Goal: Information Seeking & Learning: Learn about a topic

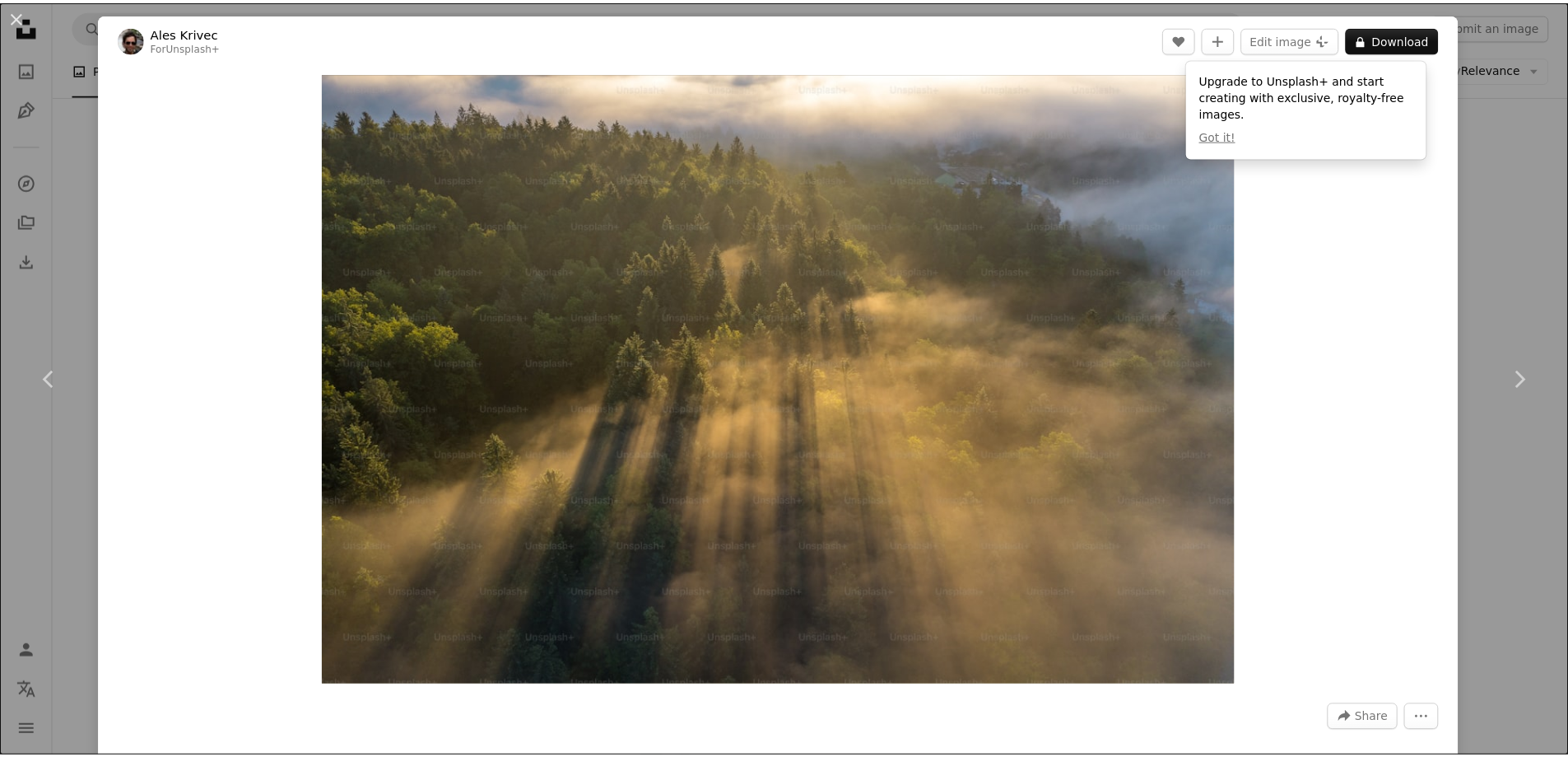
scroll to position [659, 0]
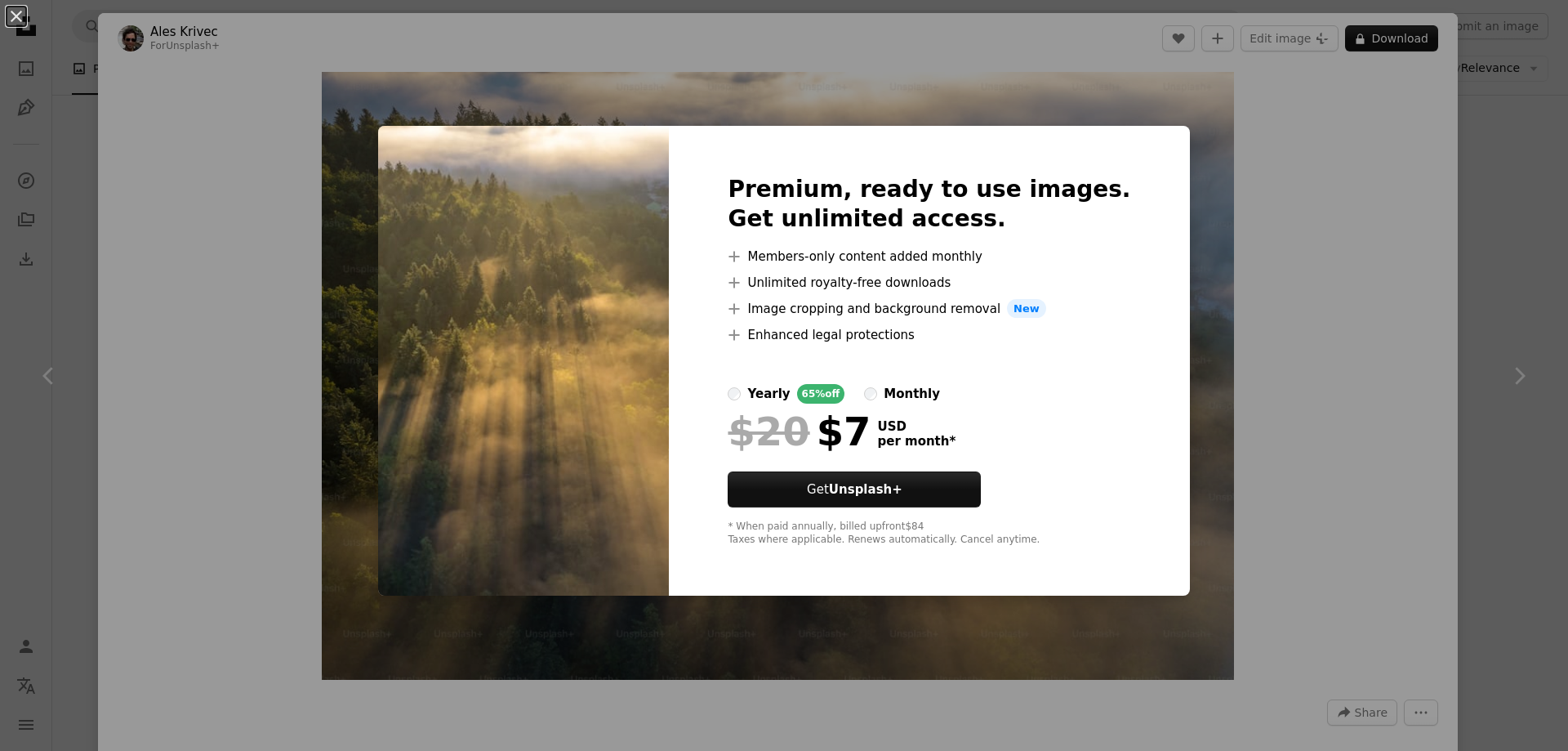
drag, startPoint x: 1382, startPoint y: 222, endPoint x: 1352, endPoint y: 207, distance: 33.5
click at [1374, 223] on div "An X shape Premium, ready to use images. Get unlimited access. A plus sign Memb…" at bounding box center [784, 376] width 1568 height 751
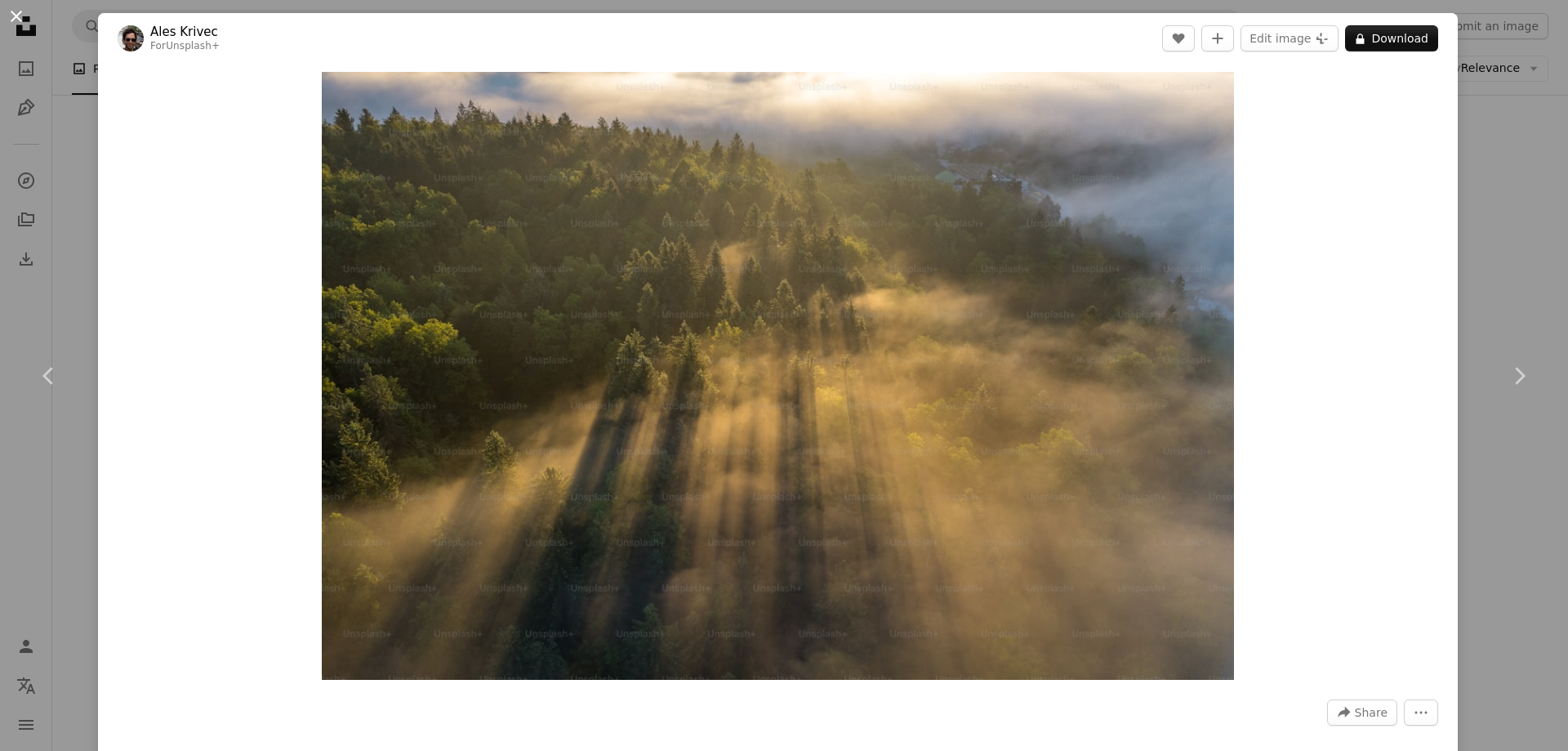
click at [24, 24] on button "An X shape" at bounding box center [16, 16] width 20 height 20
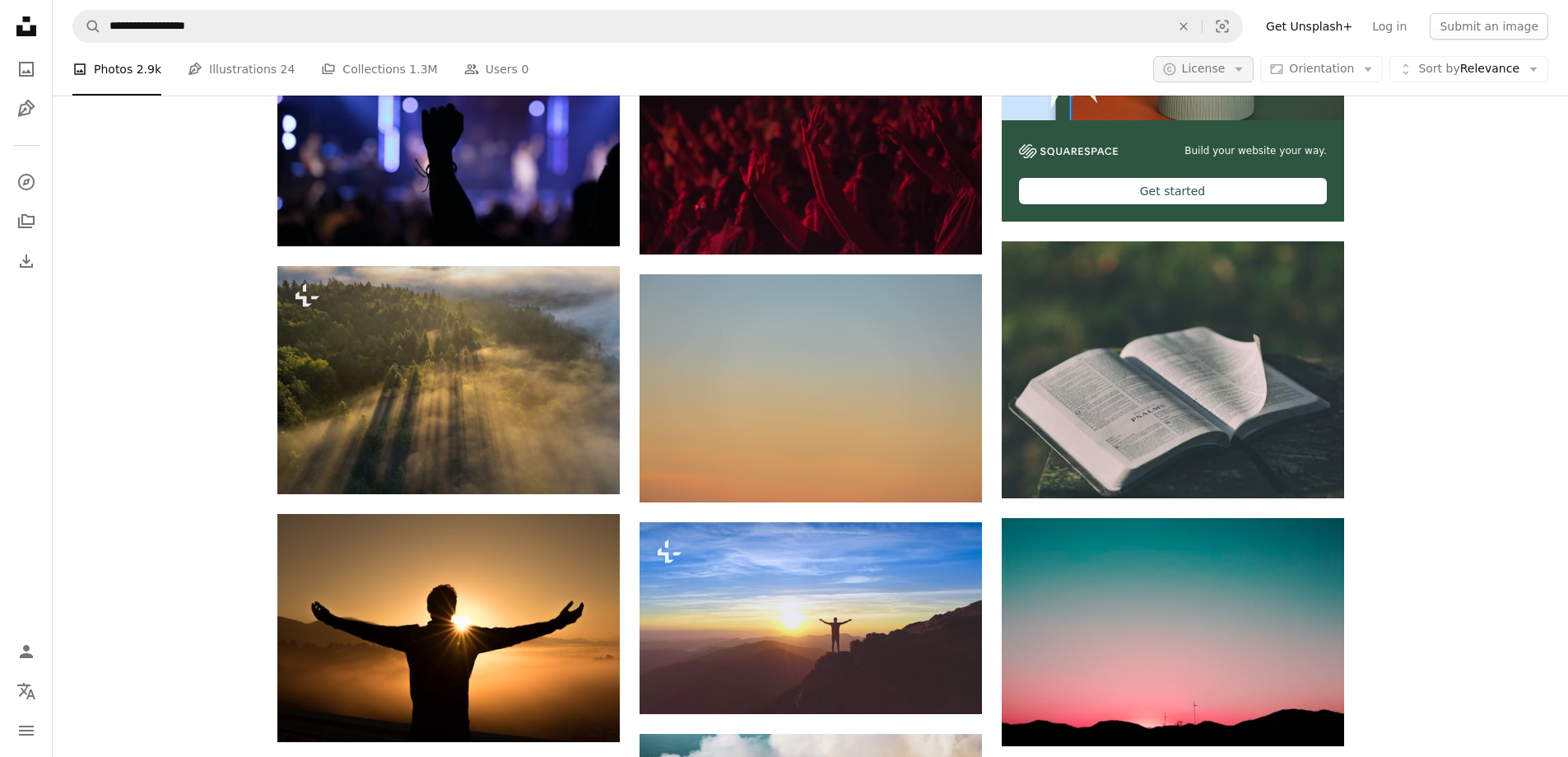
click at [1250, 58] on button "A copyright icon © License Arrow down" at bounding box center [1203, 69] width 101 height 26
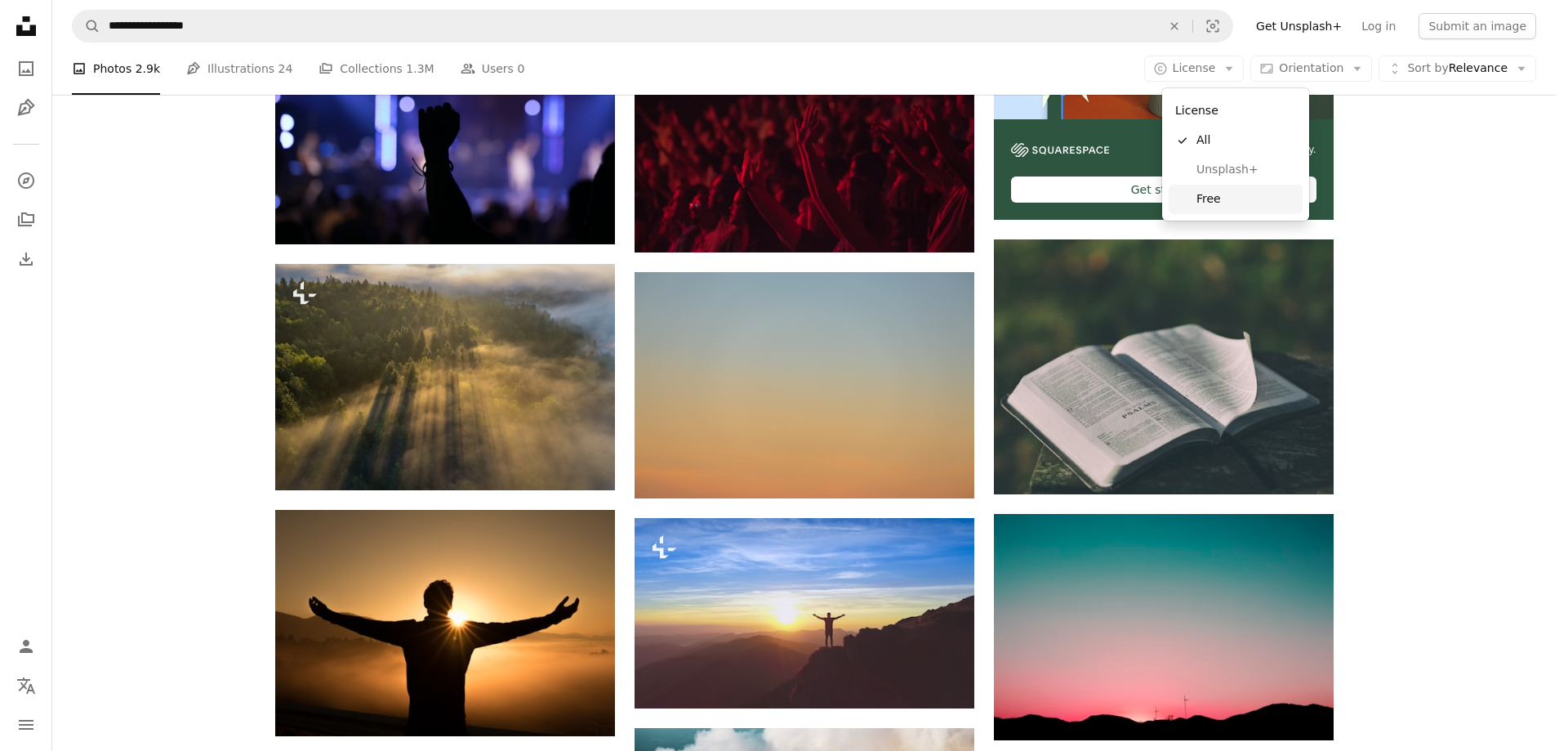
click at [1238, 198] on span "Free" at bounding box center [1247, 198] width 100 height 16
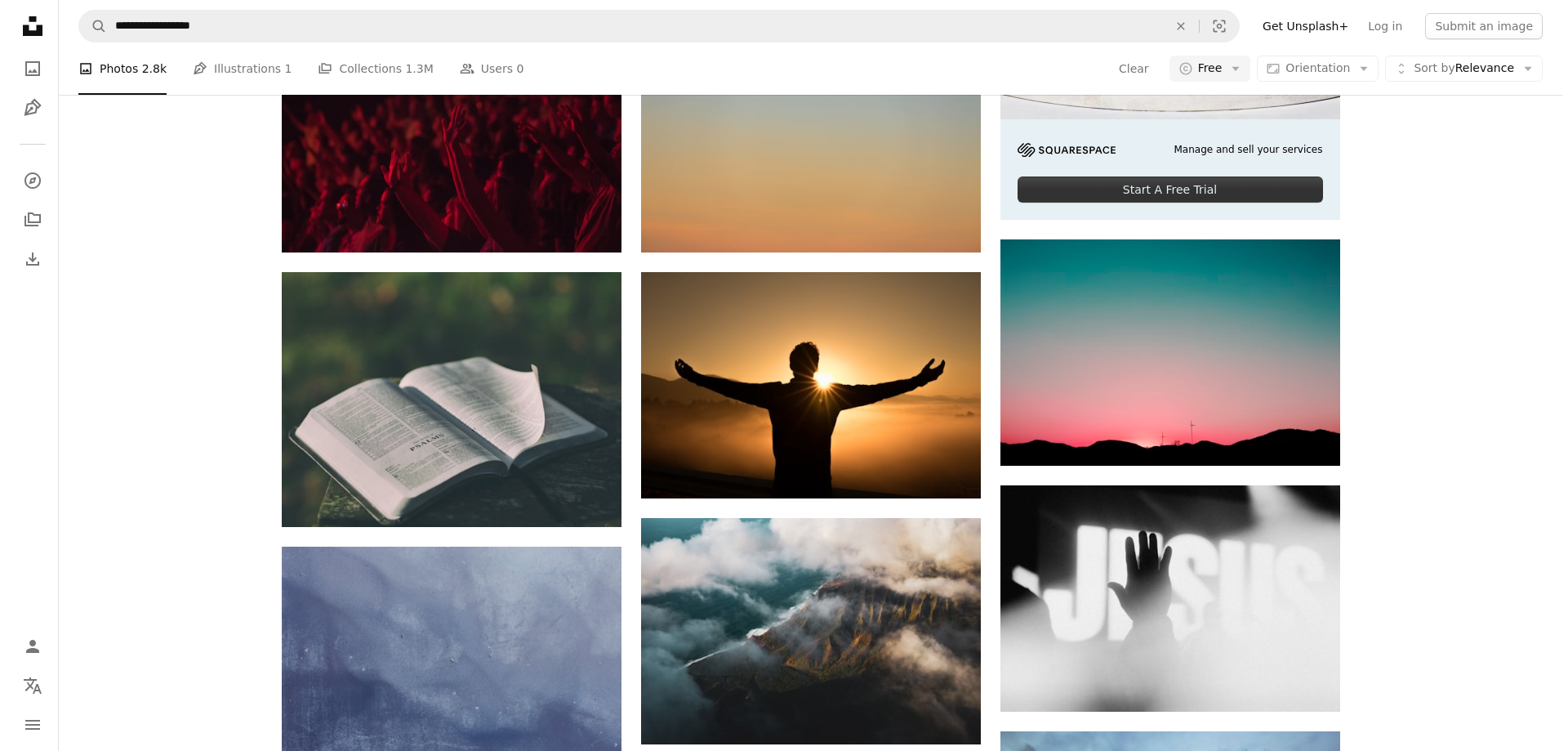
scroll to position [1715, 0]
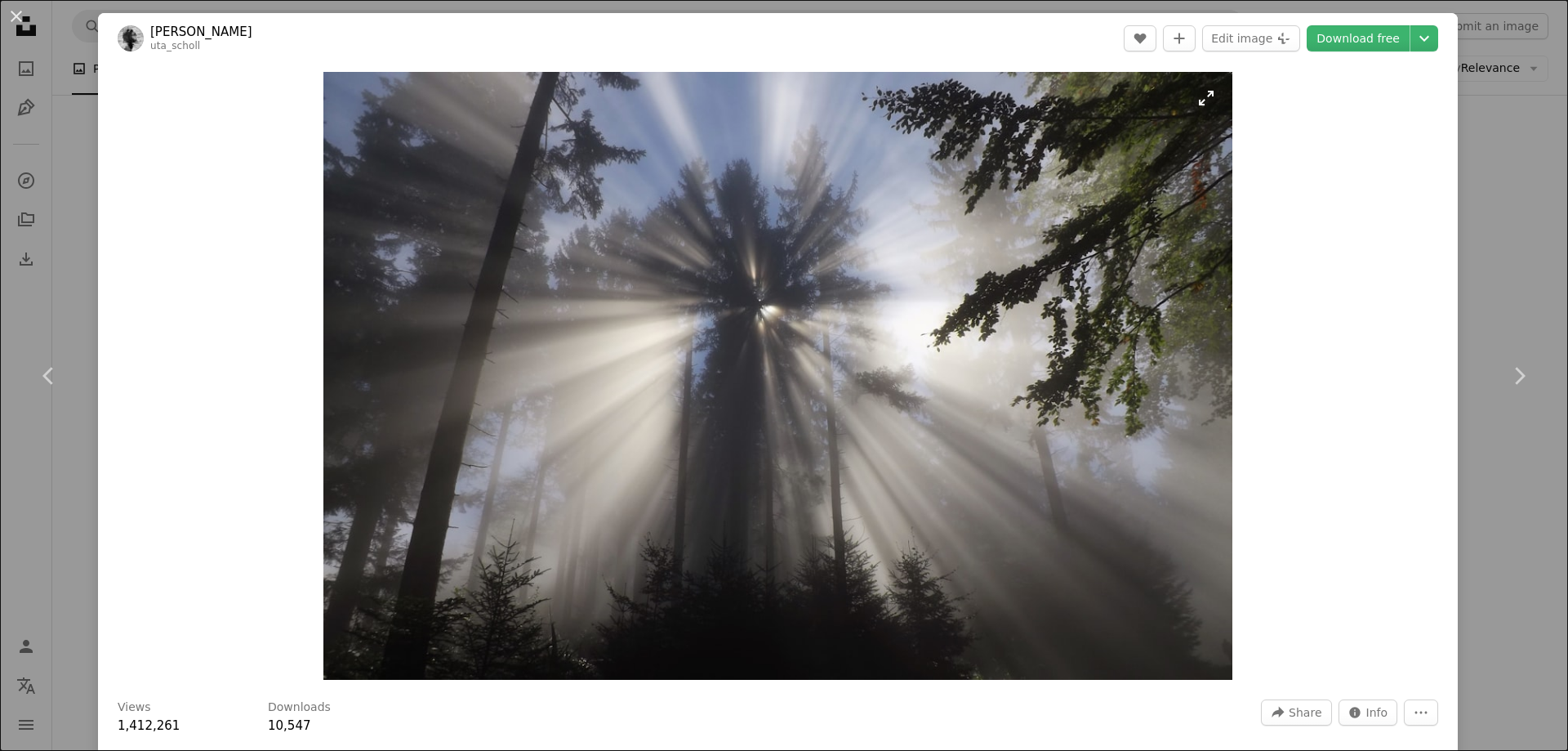
click at [878, 287] on img "Zoom in on this image" at bounding box center [778, 376] width 910 height 608
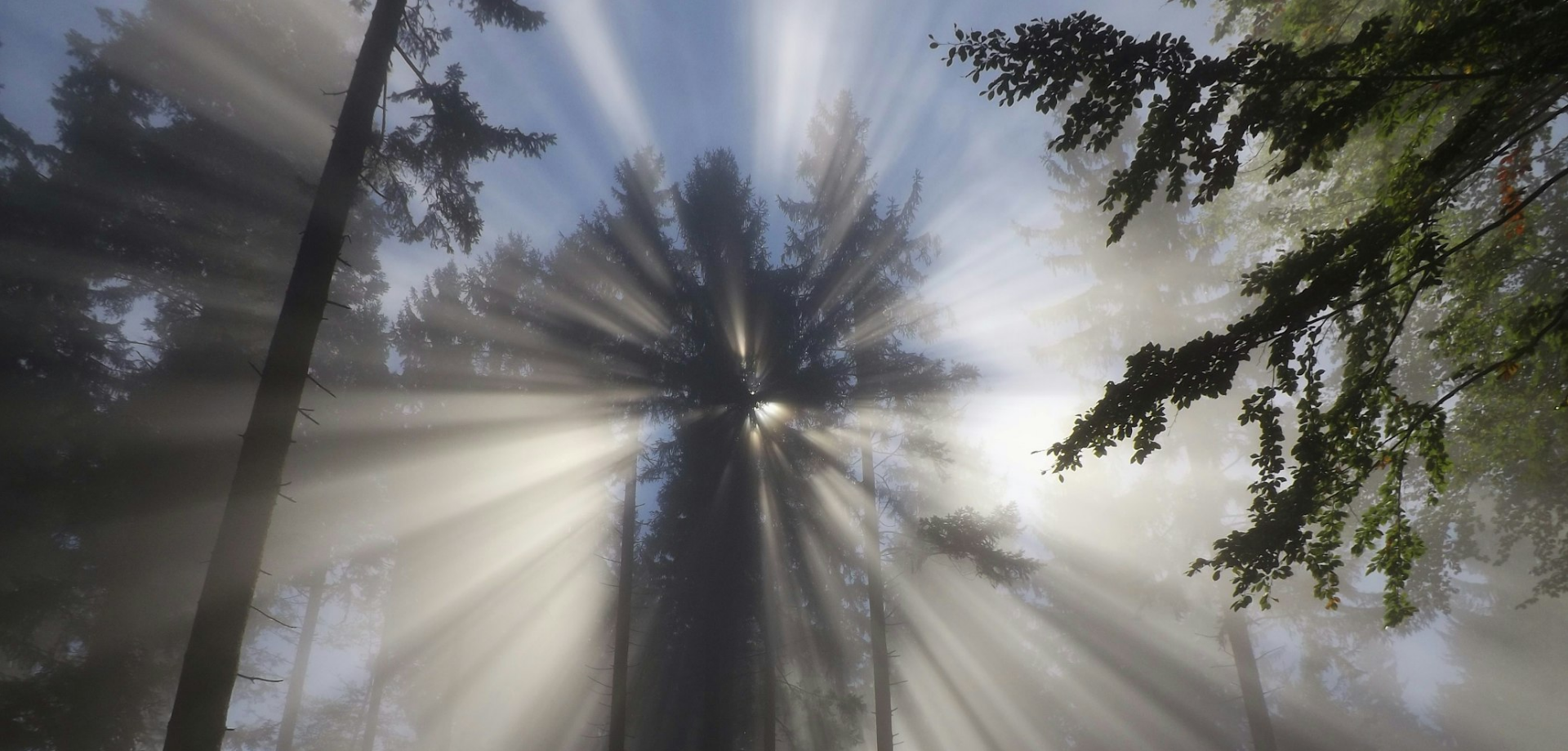
scroll to position [141, 0]
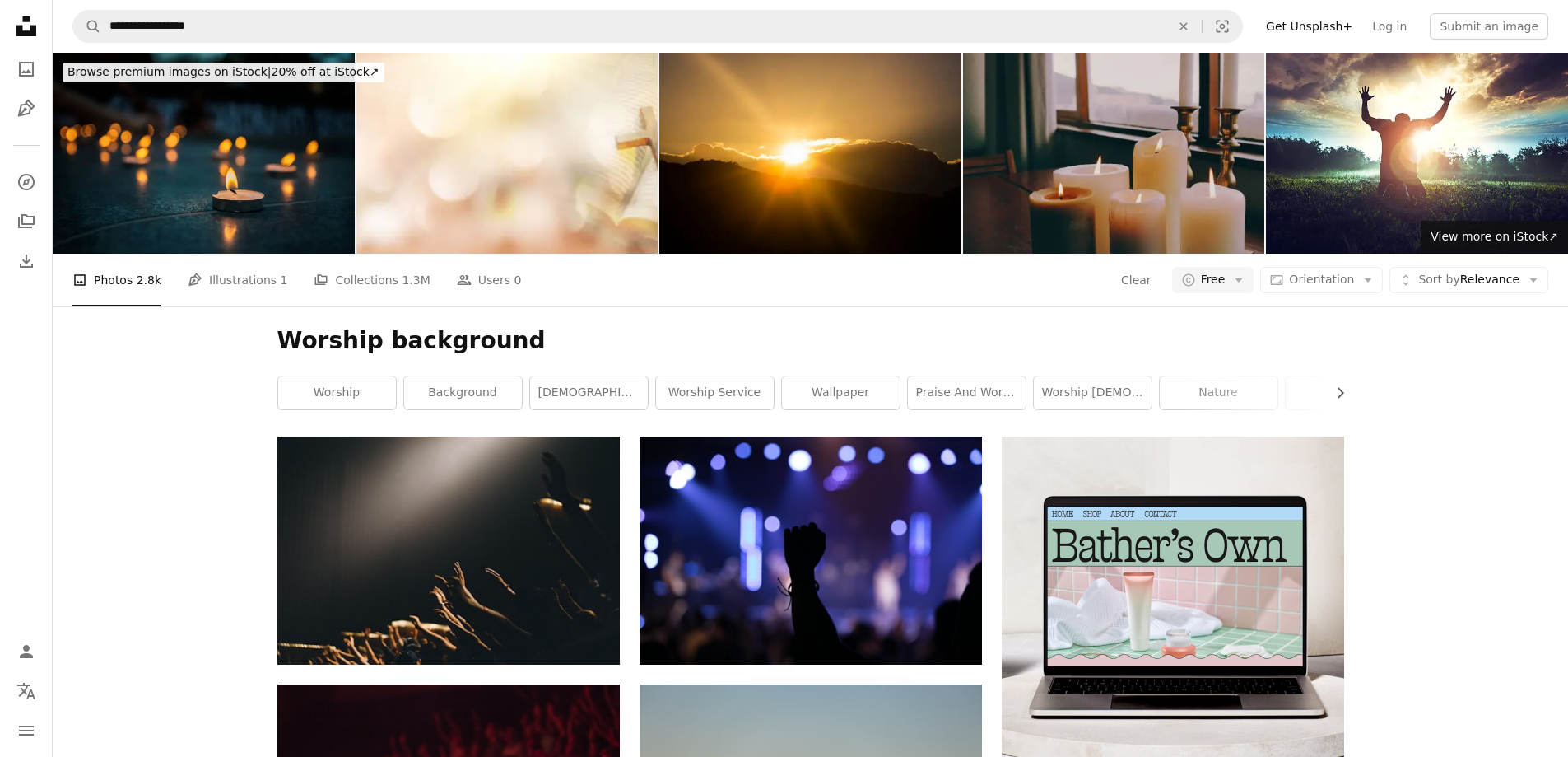
scroll to position [3956, 0]
click at [1348, 389] on div "Worship background Chevron right worship background [DEMOGRAPHIC_DATA] worship …" at bounding box center [811, 372] width 1107 height 130
click at [1340, 392] on icon "Chevron right" at bounding box center [1339, 392] width 16 height 16
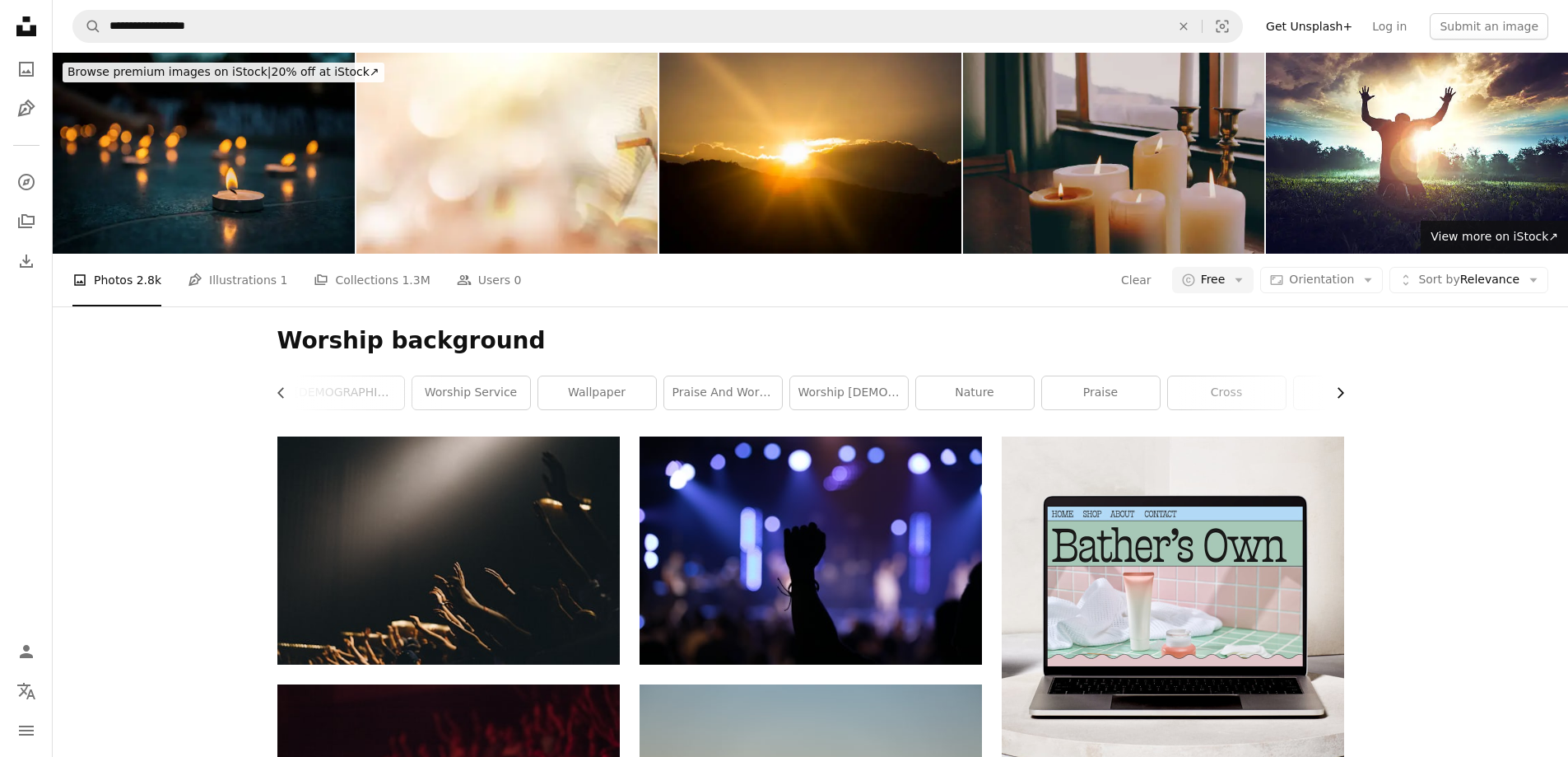
scroll to position [0, 247]
click at [1340, 392] on icon "Chevron right" at bounding box center [1339, 392] width 16 height 16
click at [913, 385] on link "praise" at bounding box center [907, 392] width 118 height 33
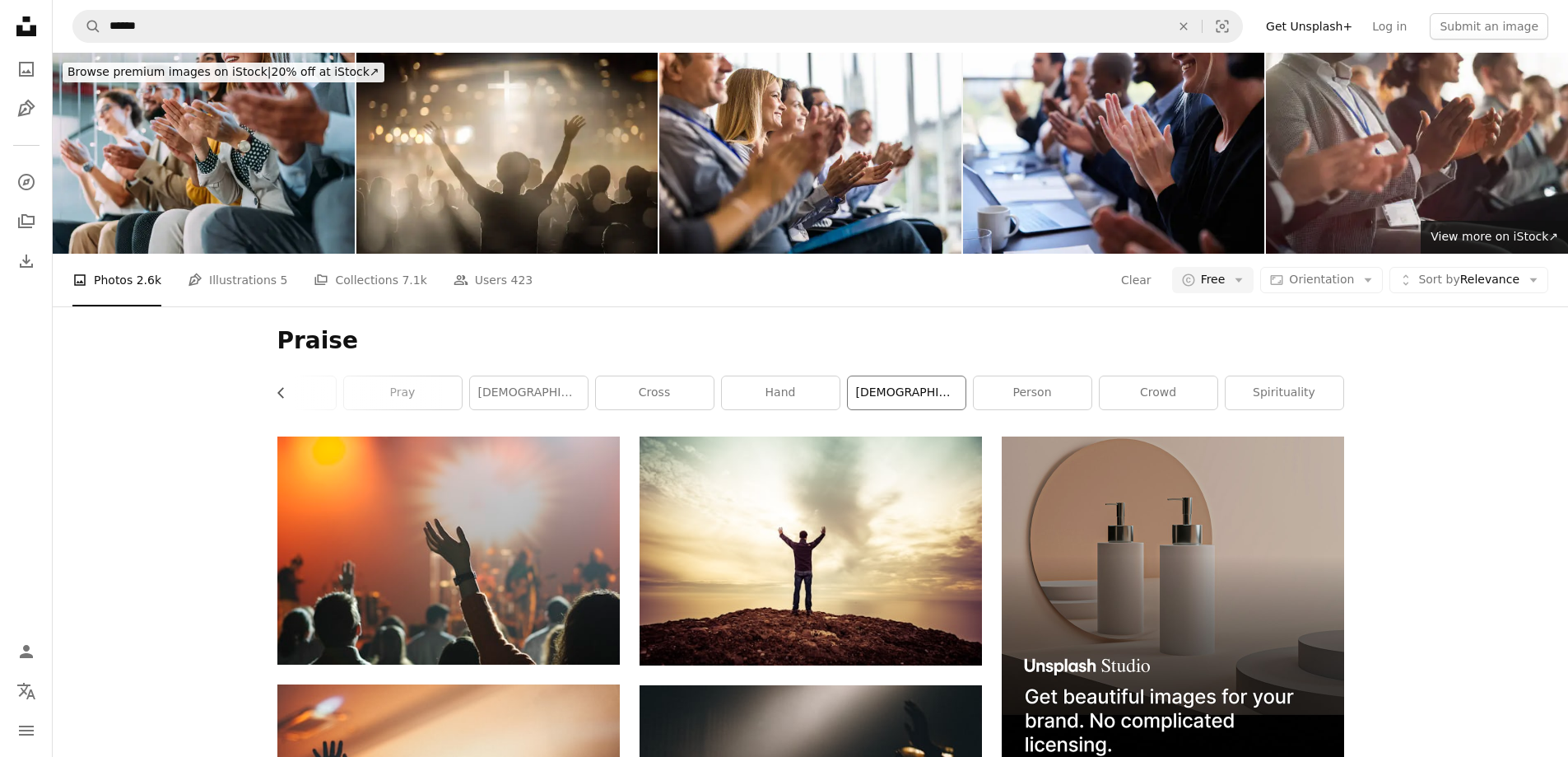
click at [918, 392] on link "[DEMOGRAPHIC_DATA]" at bounding box center [907, 392] width 118 height 33
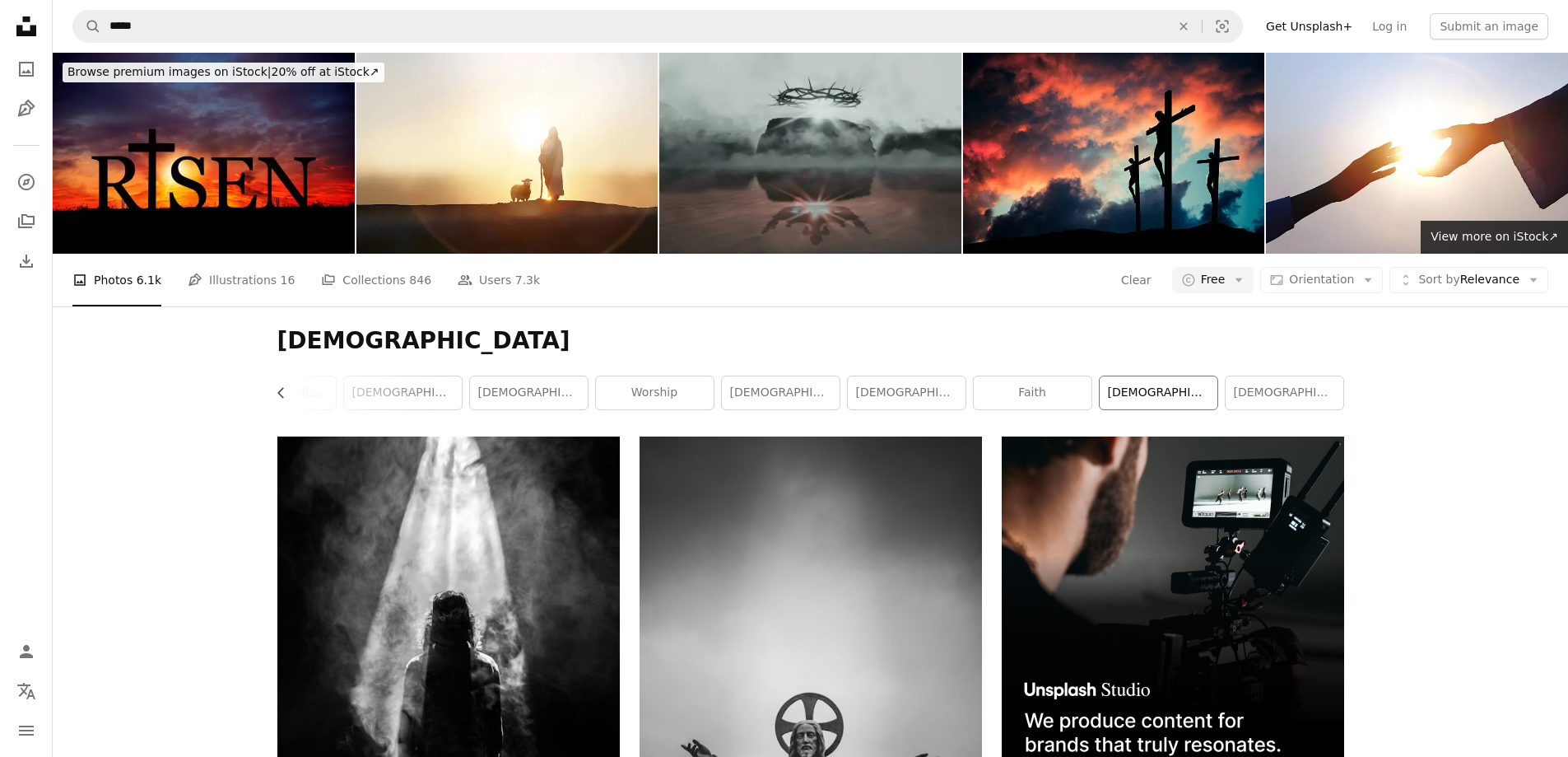
click at [1157, 383] on link "[DEMOGRAPHIC_DATA]" at bounding box center [1158, 392] width 118 height 33
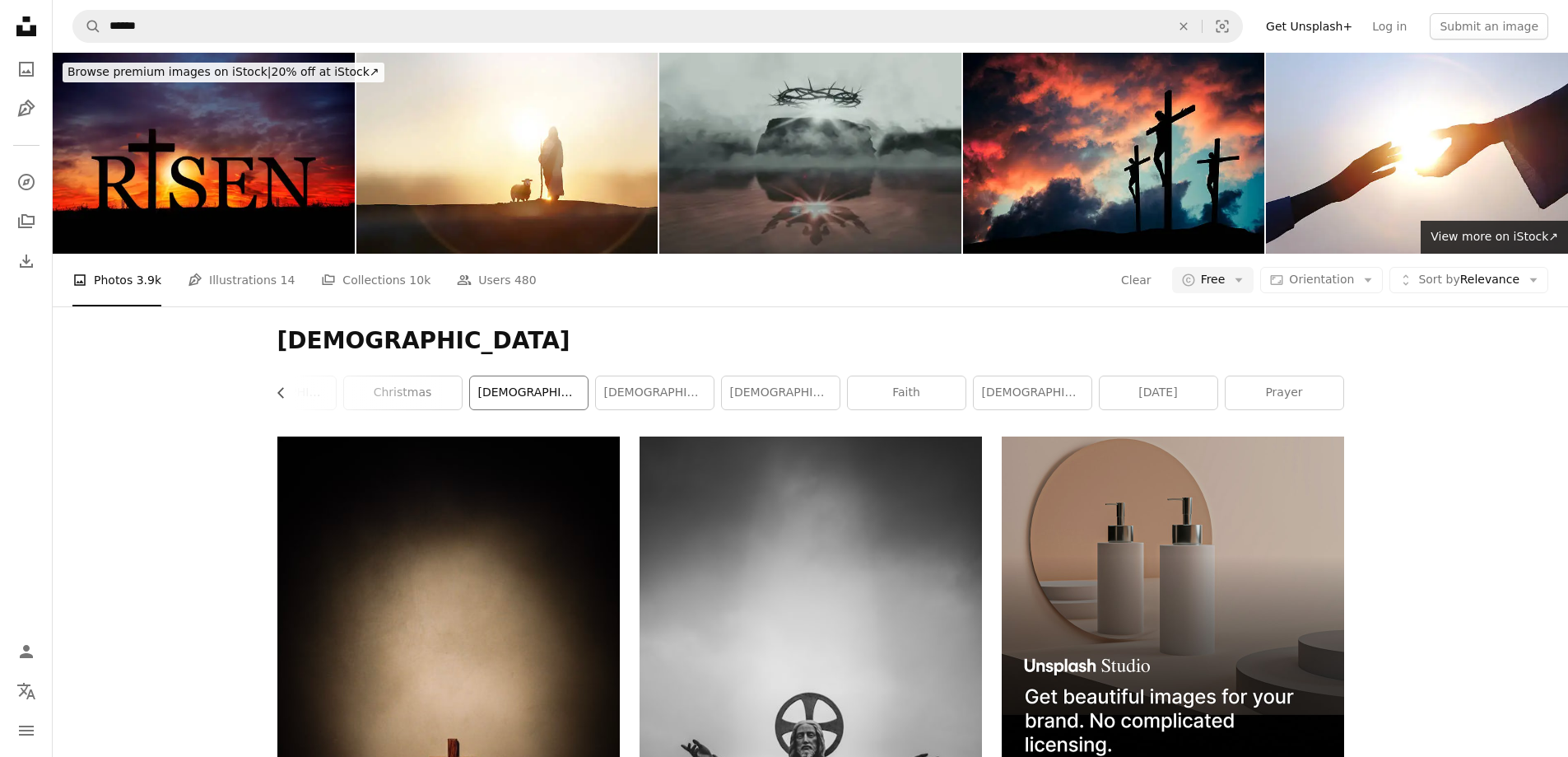
click at [521, 384] on link "[DEMOGRAPHIC_DATA]" at bounding box center [529, 392] width 118 height 33
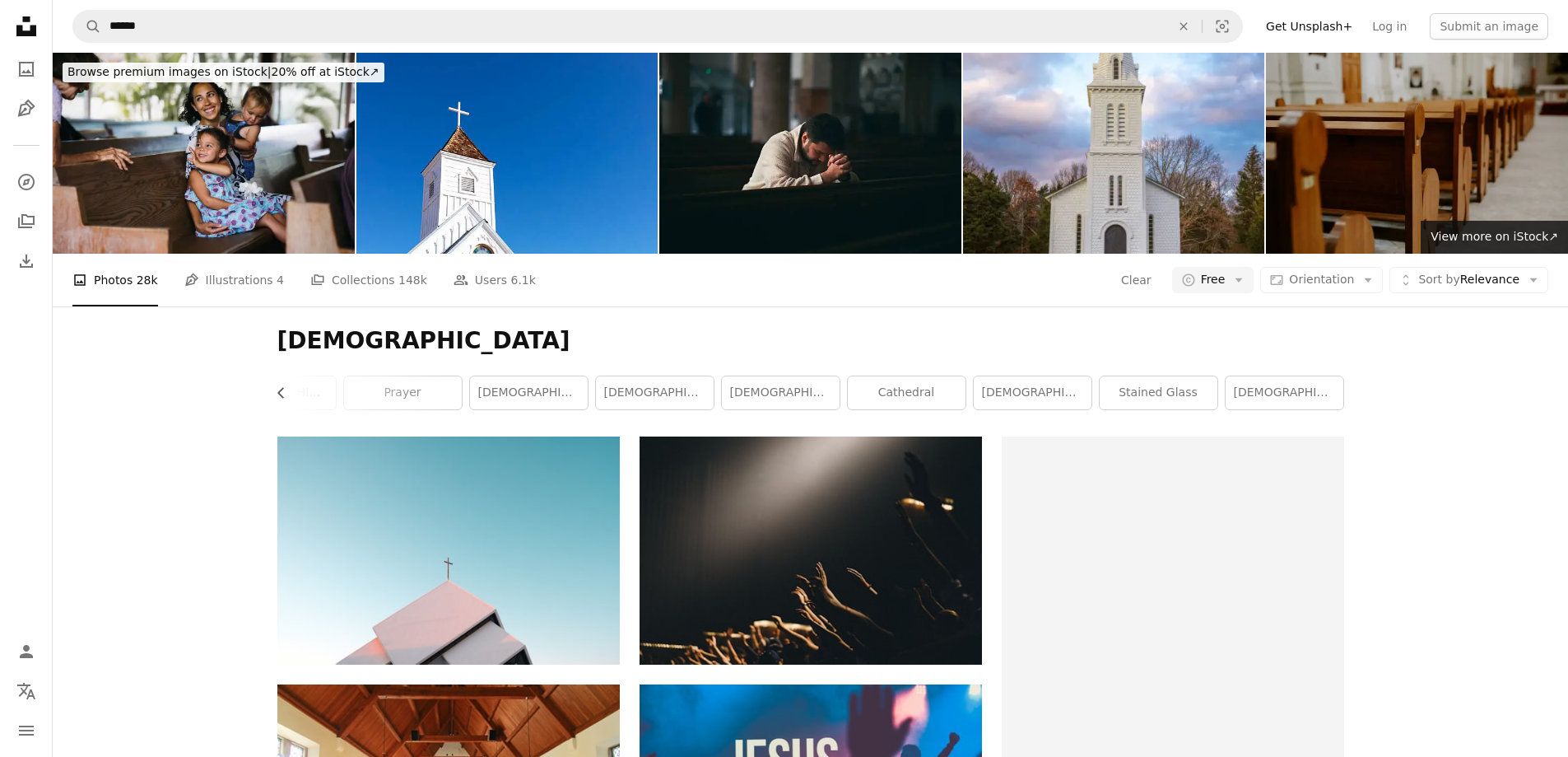
scroll to position [6093, 0]
